Goal: Task Accomplishment & Management: Use online tool/utility

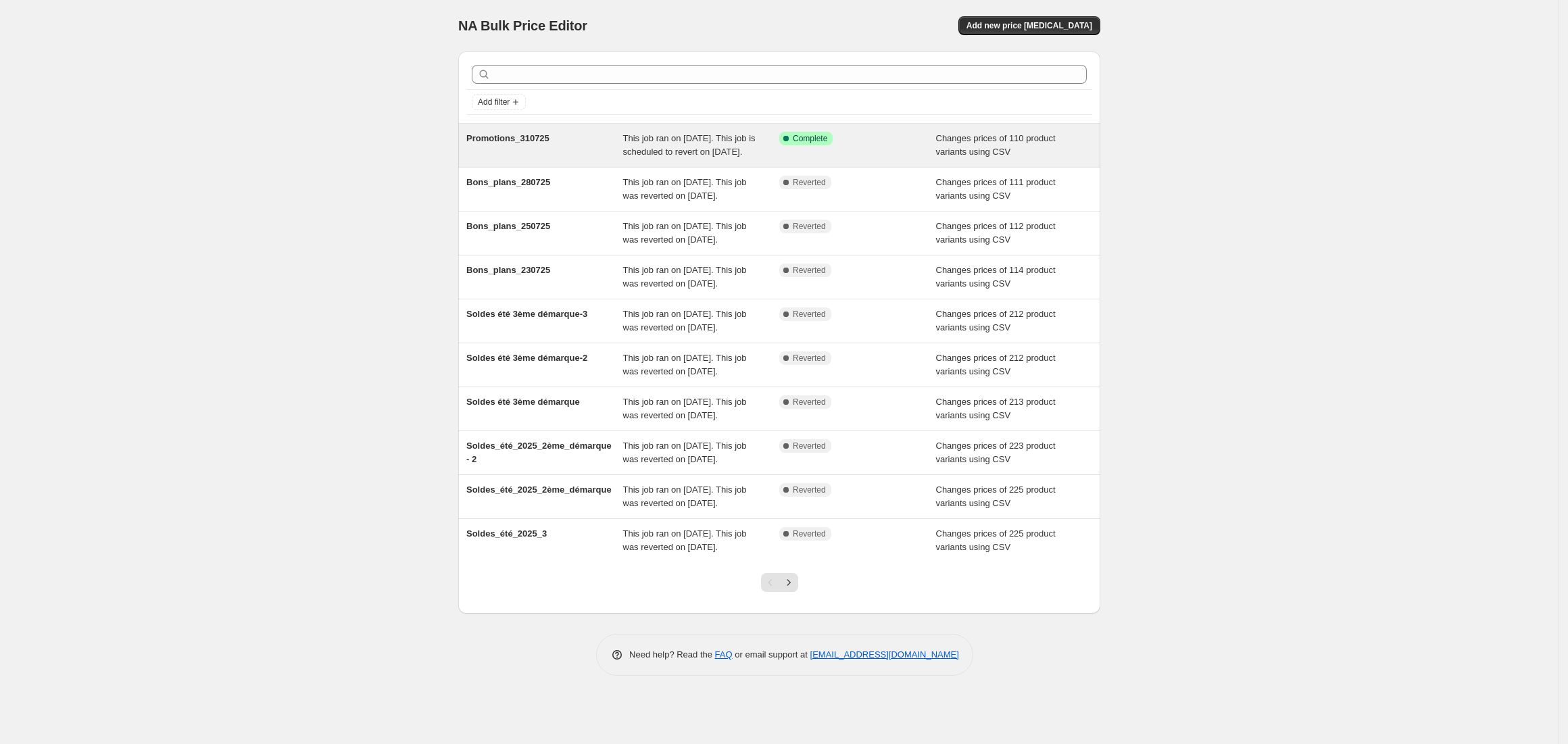
click at [592, 158] on div "Promotions_310725" at bounding box center [545, 145] width 157 height 27
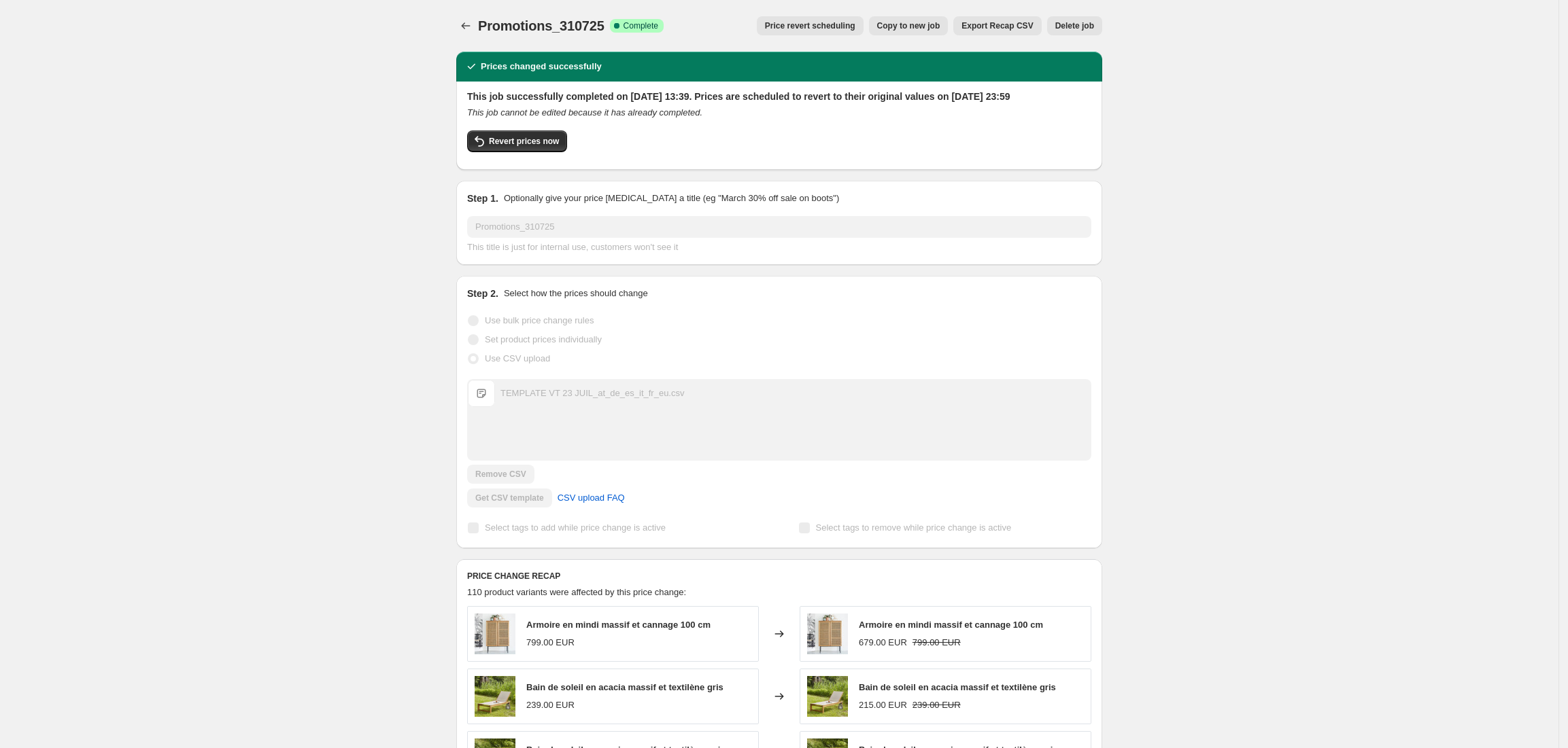
click at [482, 398] on span "TEMPLATE VT 23 JUIL_at_de_es_it_fr_eu.csv" at bounding box center [481, 393] width 27 height 27
click at [311, 188] on div "Promotions_310725. This page is ready Promotions_310725 Success Complete Comple…" at bounding box center [779, 703] width 1558 height 1407
click at [473, 27] on icon "Price change jobs" at bounding box center [466, 26] width 13 height 13
